Goal: Navigation & Orientation: Go to known website

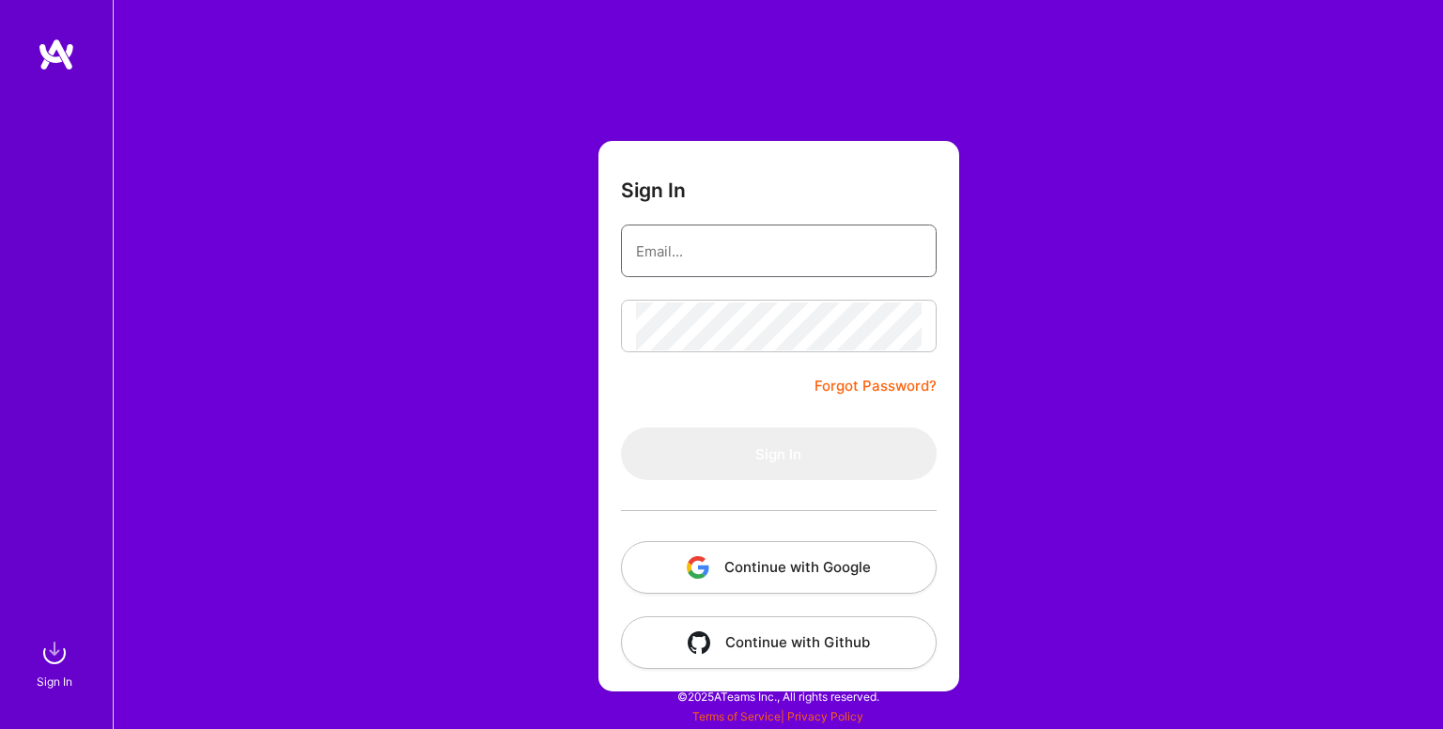
click at [718, 256] on input "email" at bounding box center [779, 251] width 286 height 48
type input "[EMAIL_ADDRESS][DOMAIN_NAME]"
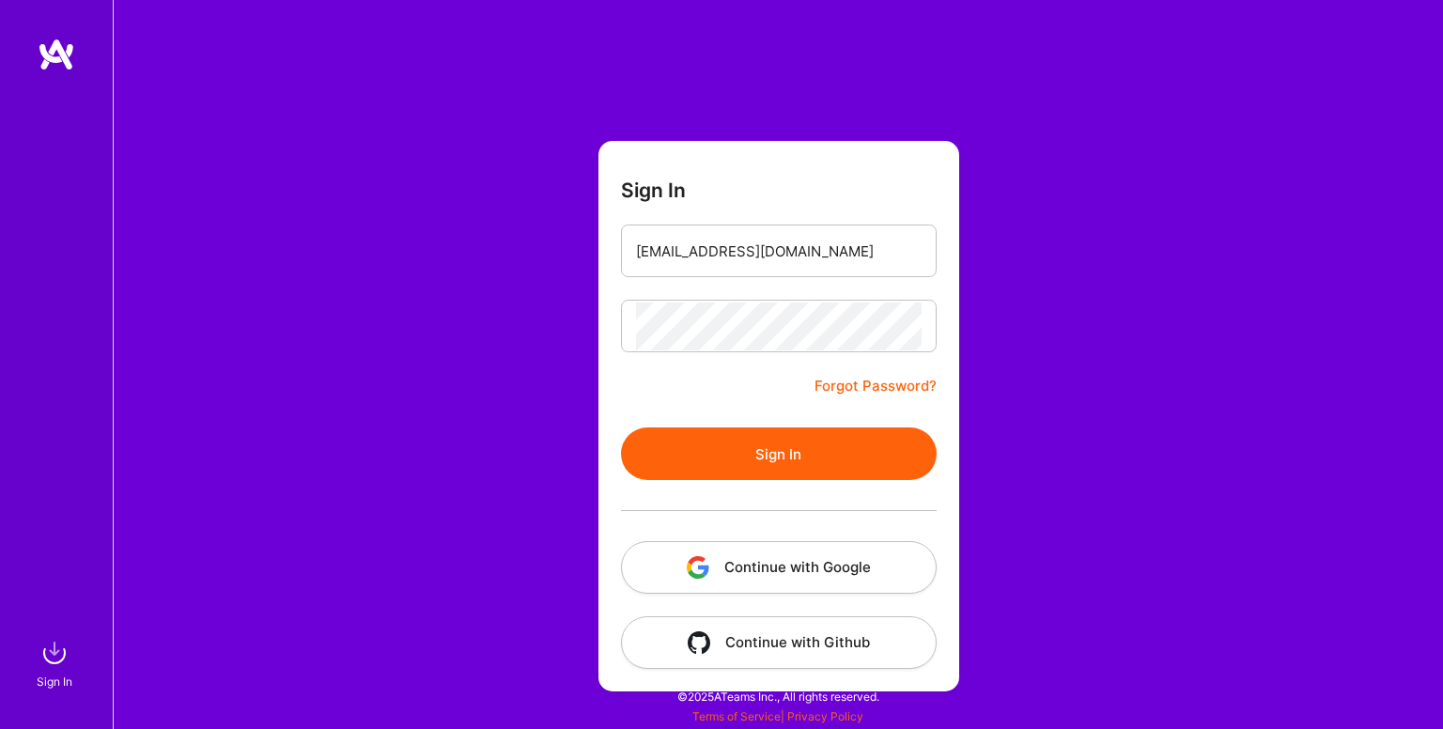
click at [730, 456] on button "Sign In" at bounding box center [779, 453] width 316 height 53
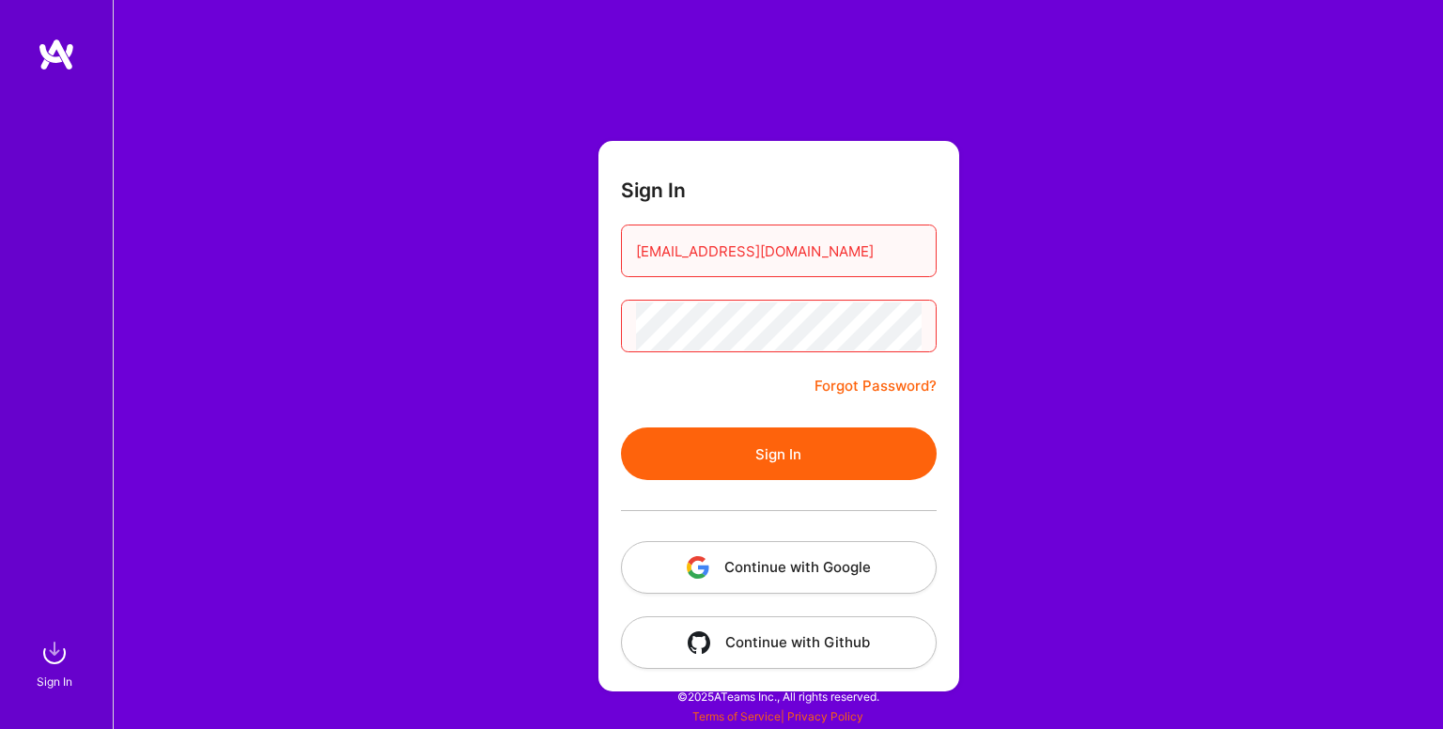
click at [760, 568] on button "Continue with Google" at bounding box center [779, 567] width 316 height 53
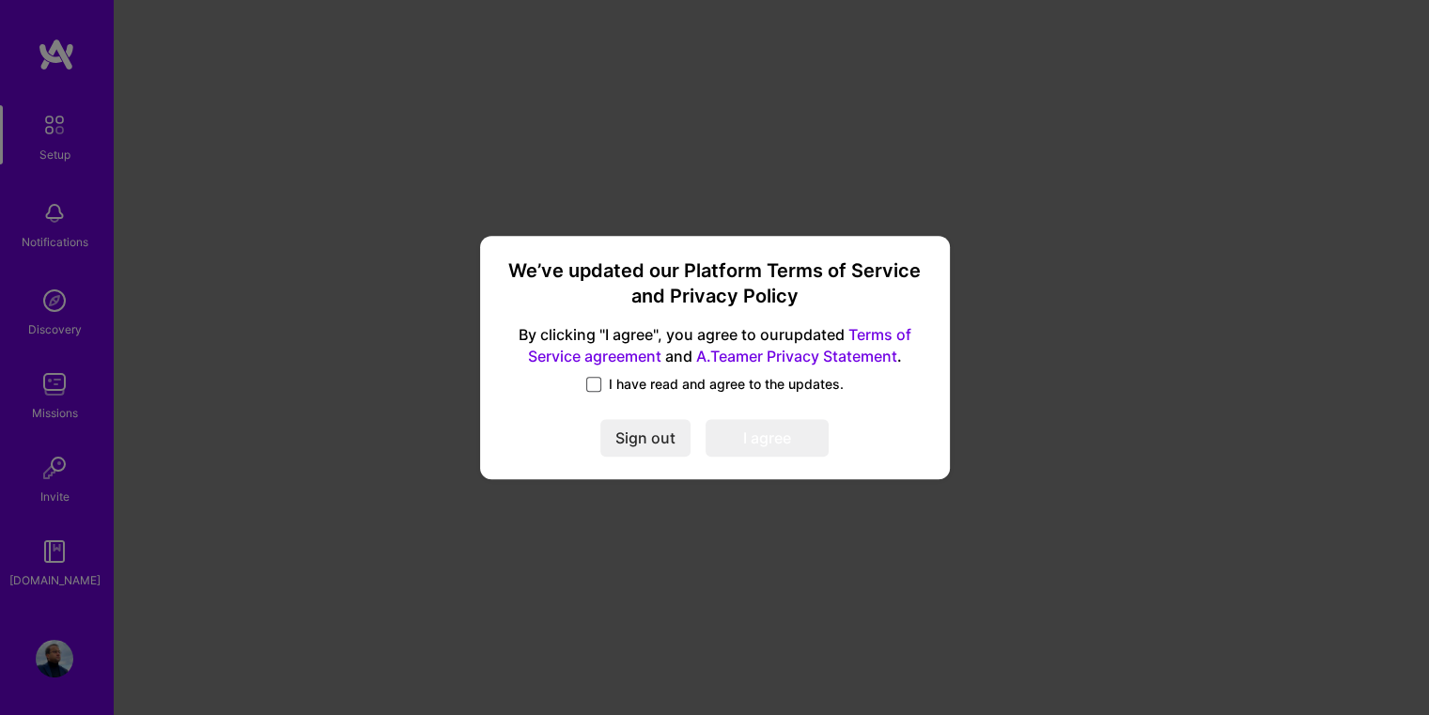
click at [597, 387] on span at bounding box center [593, 384] width 15 height 15
click at [0, 0] on input "I have read and agree to the updates." at bounding box center [0, 0] width 0 height 0
click at [751, 445] on button "I agree" at bounding box center [766, 439] width 123 height 38
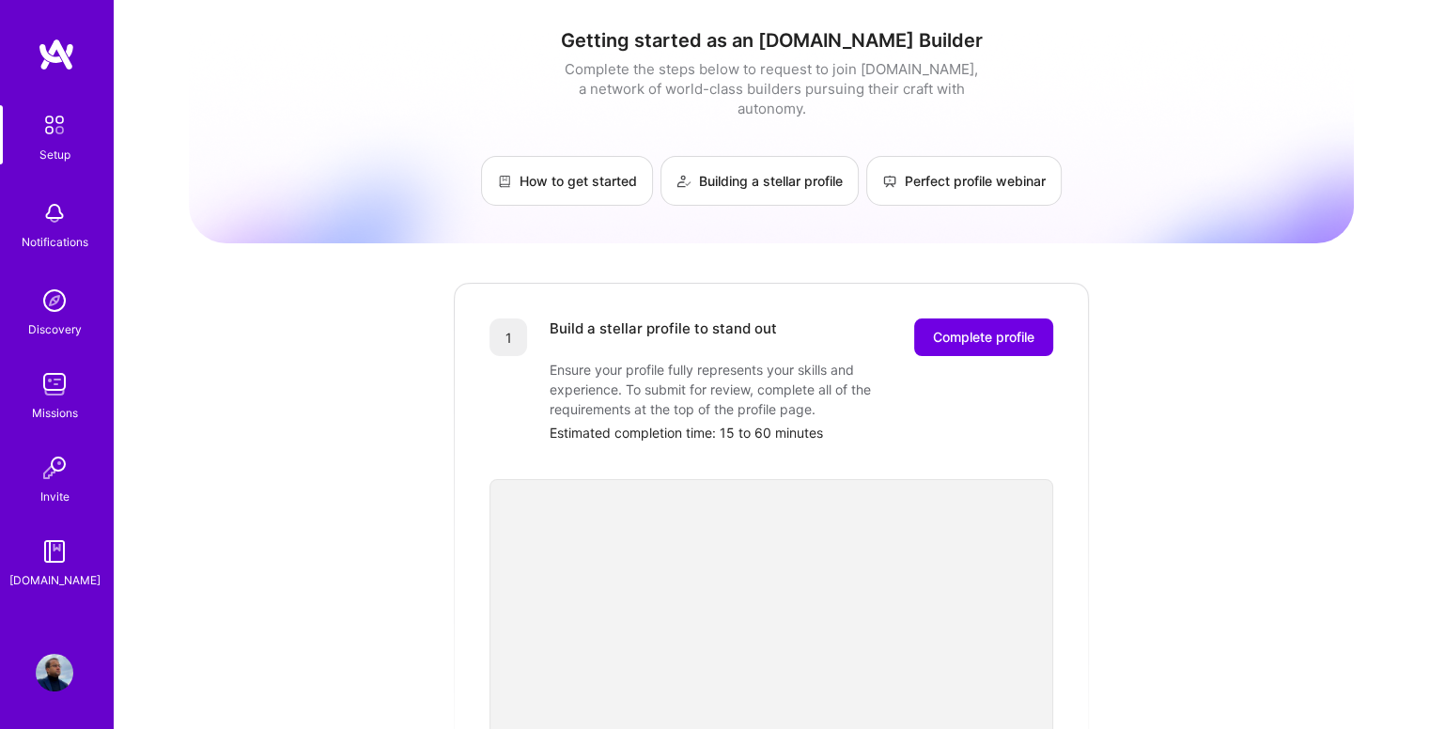
click at [53, 140] on img at bounding box center [54, 124] width 39 height 39
click at [49, 393] on img at bounding box center [55, 384] width 38 height 38
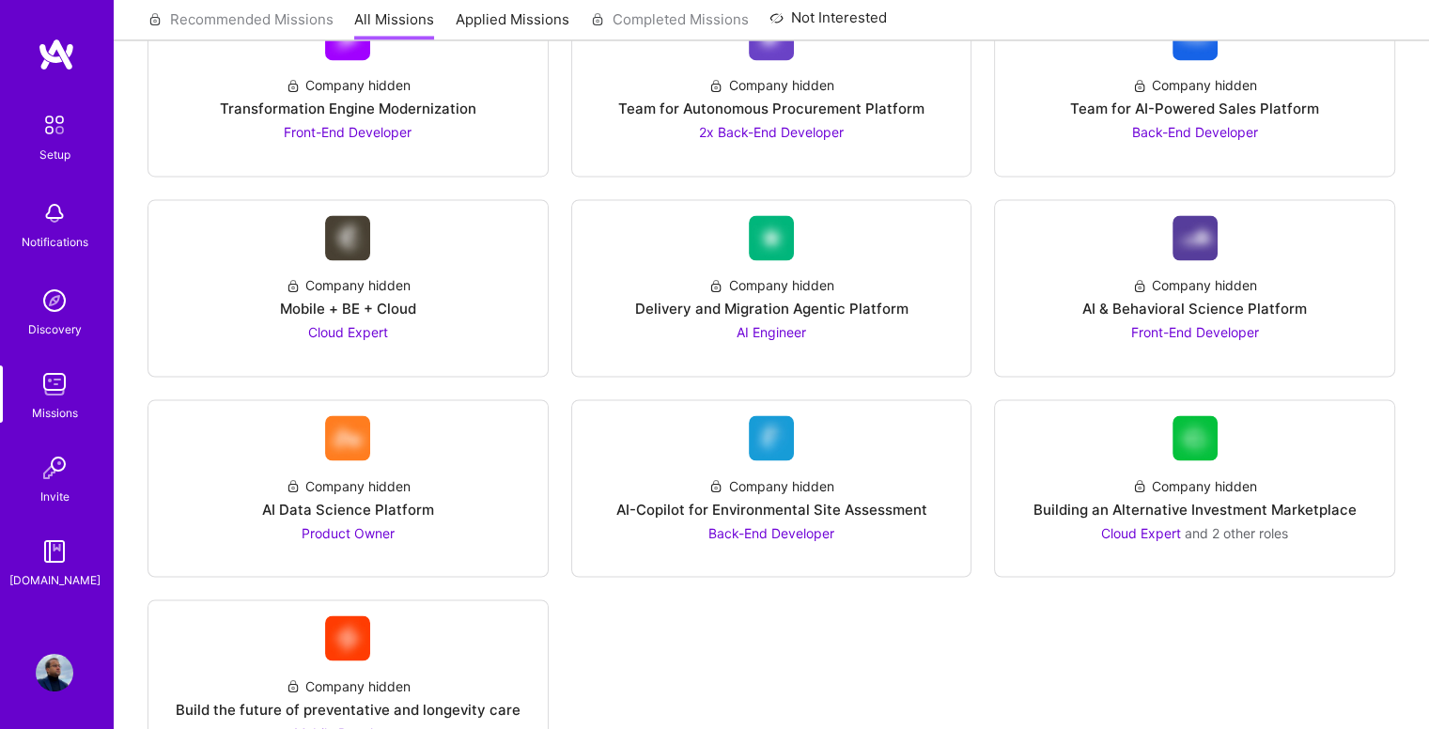
scroll to position [3205, 0]
